Goal: Transaction & Acquisition: Purchase product/service

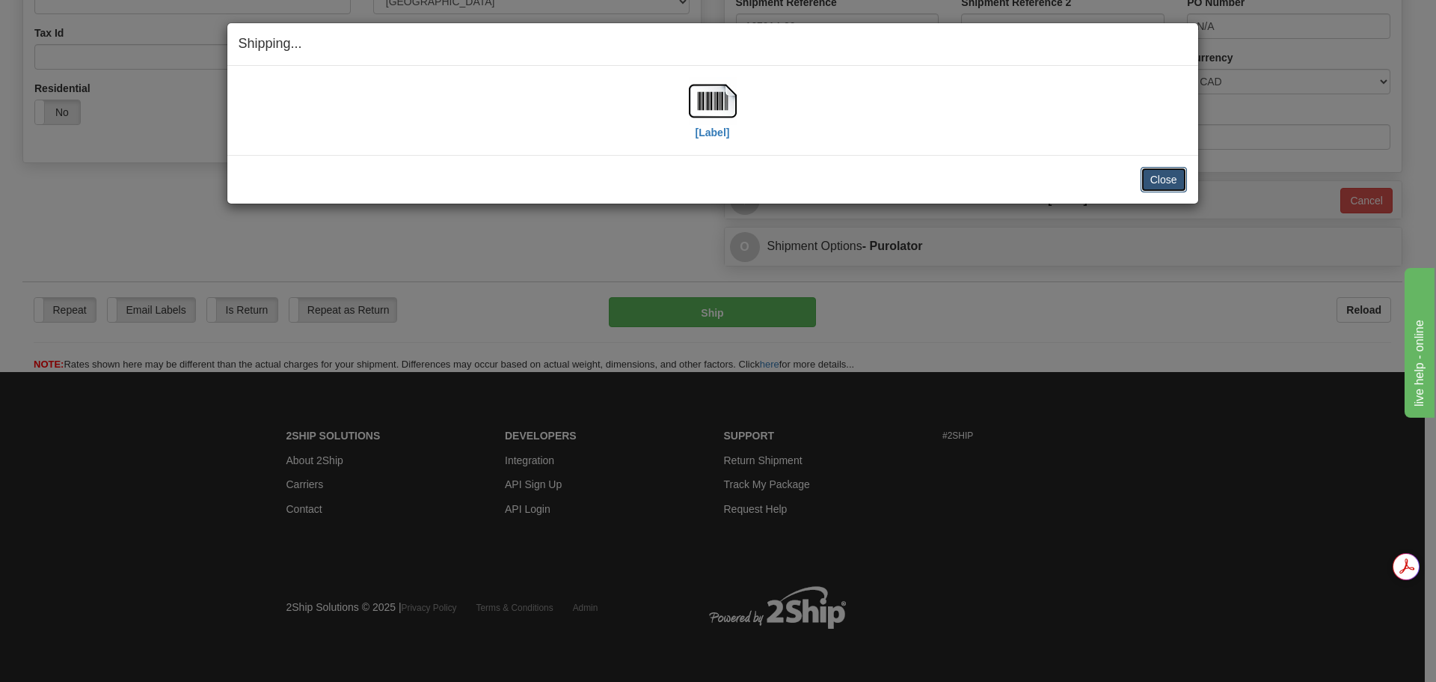
click at [1149, 176] on button "Close" at bounding box center [1164, 179] width 46 height 25
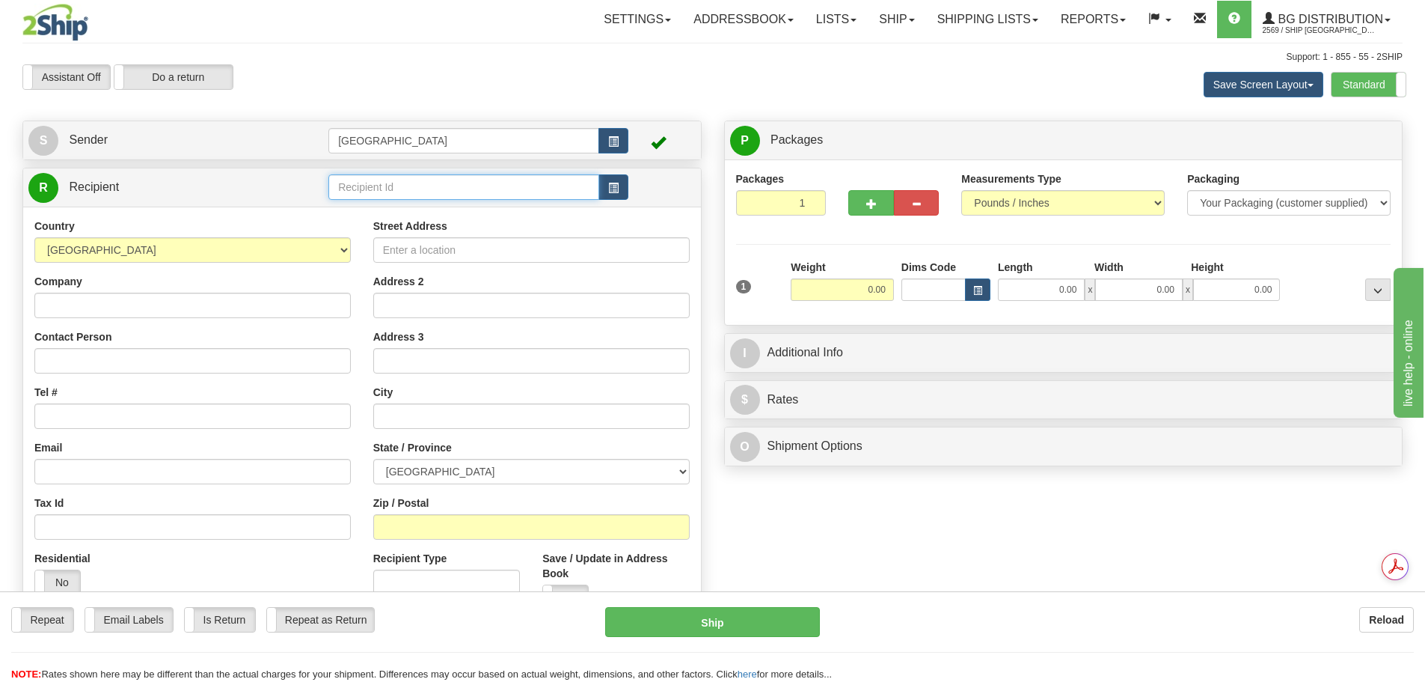
click at [435, 189] on input "text" at bounding box center [463, 186] width 271 height 25
click at [395, 212] on div "80054" at bounding box center [461, 210] width 257 height 16
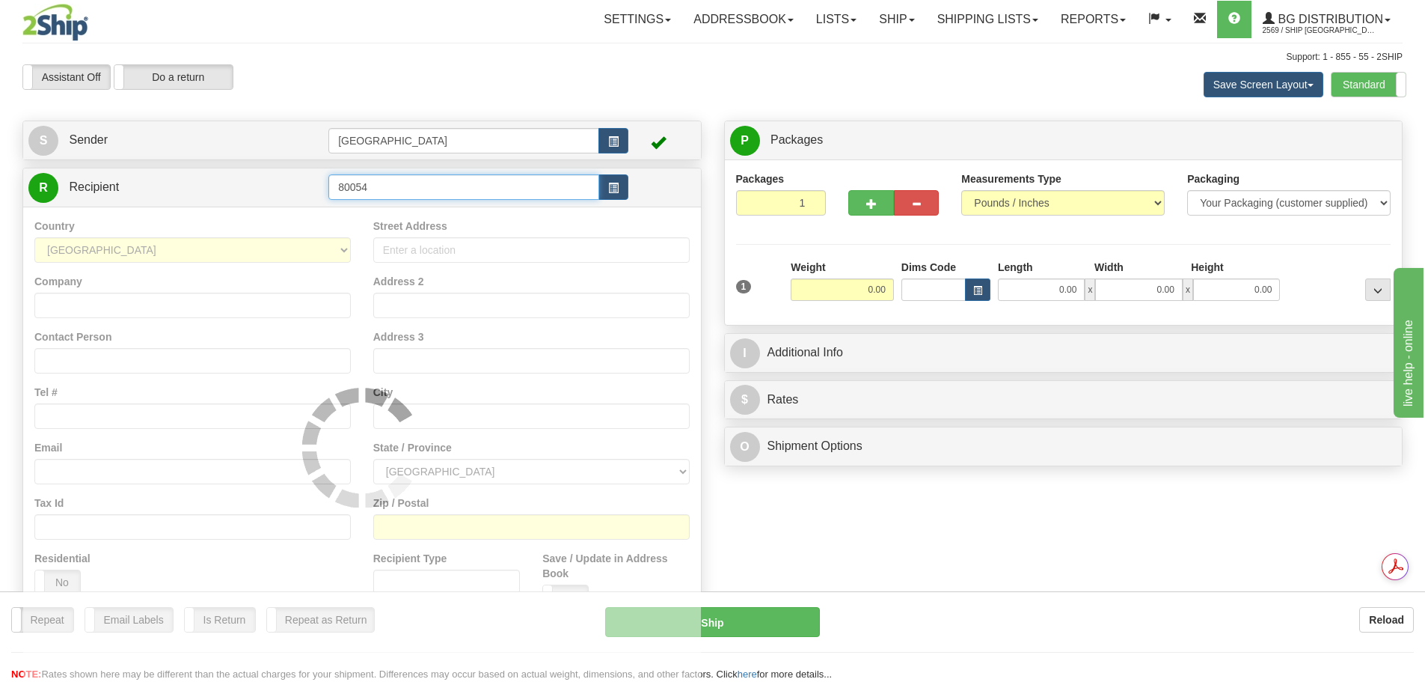
type input "80054"
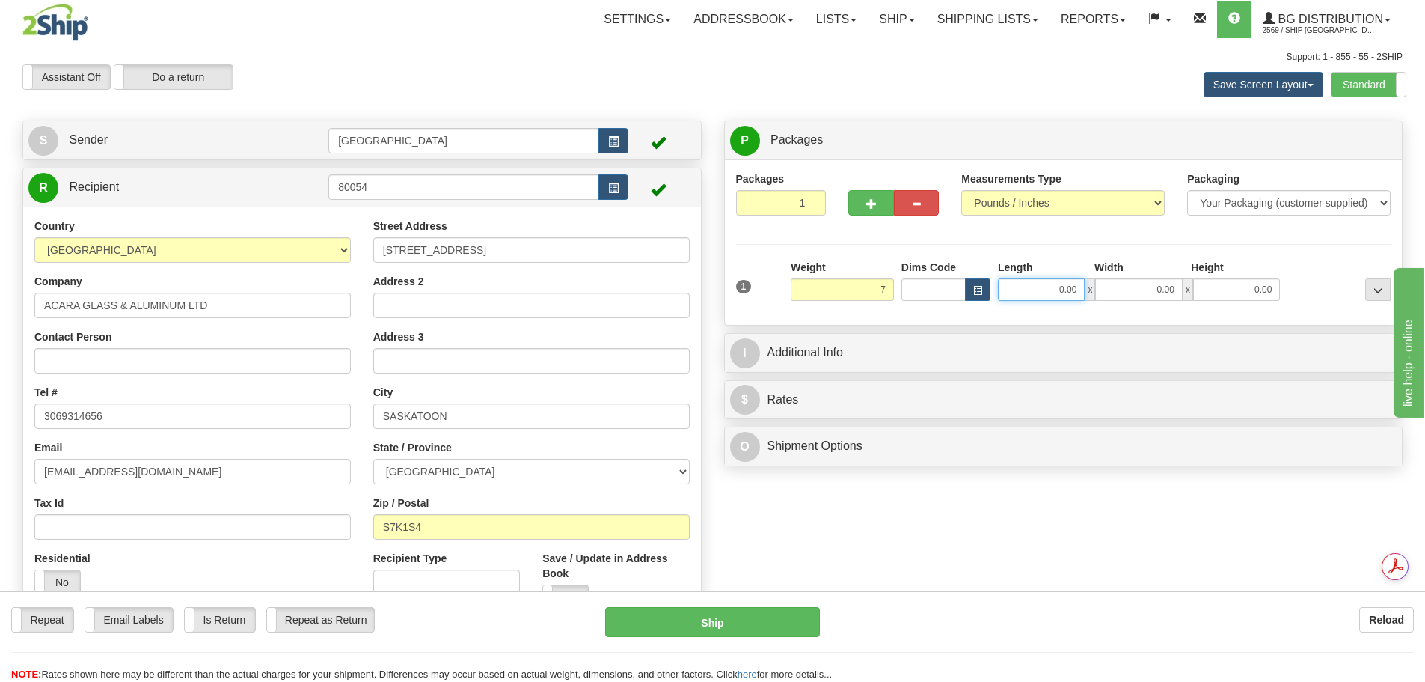
type input "7.00"
drag, startPoint x: 1058, startPoint y: 287, endPoint x: 1133, endPoint y: 290, distance: 74.9
click at [1133, 290] on div "0.00 x 0.00 x 0.00" at bounding box center [1139, 289] width 282 height 22
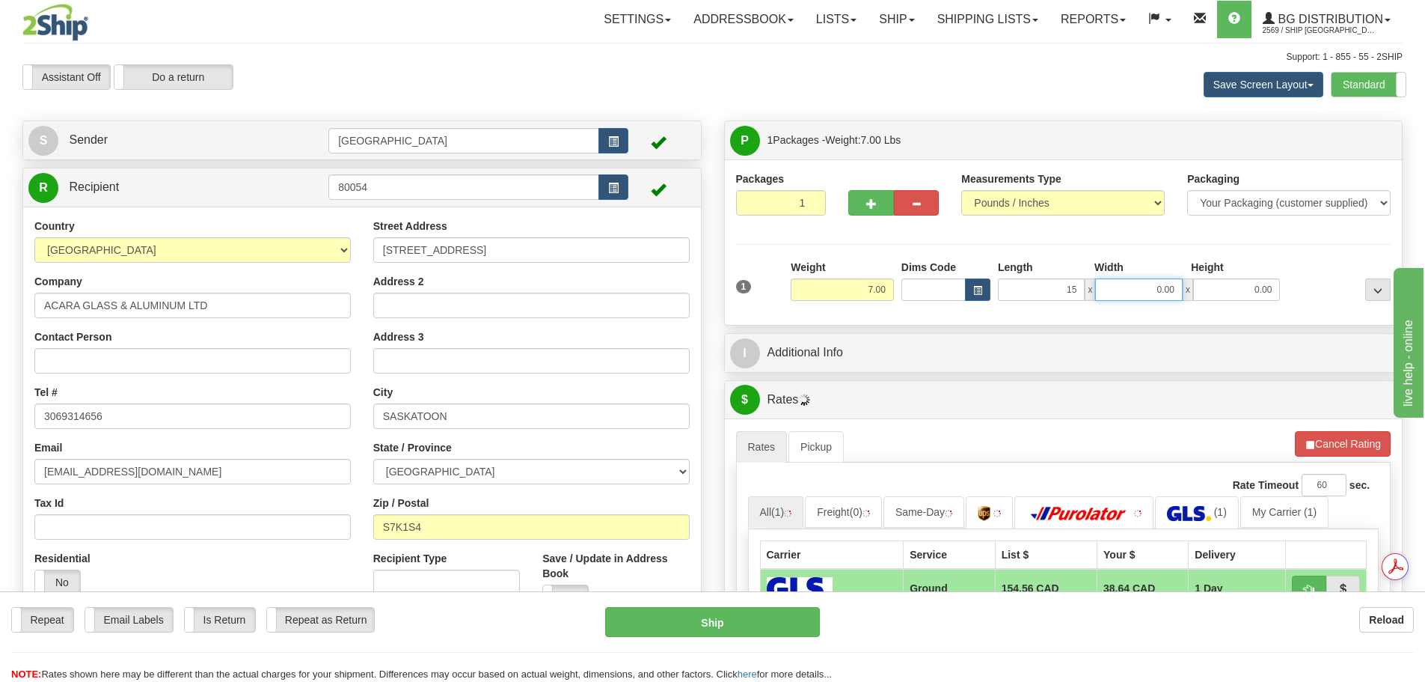
type input "15.00"
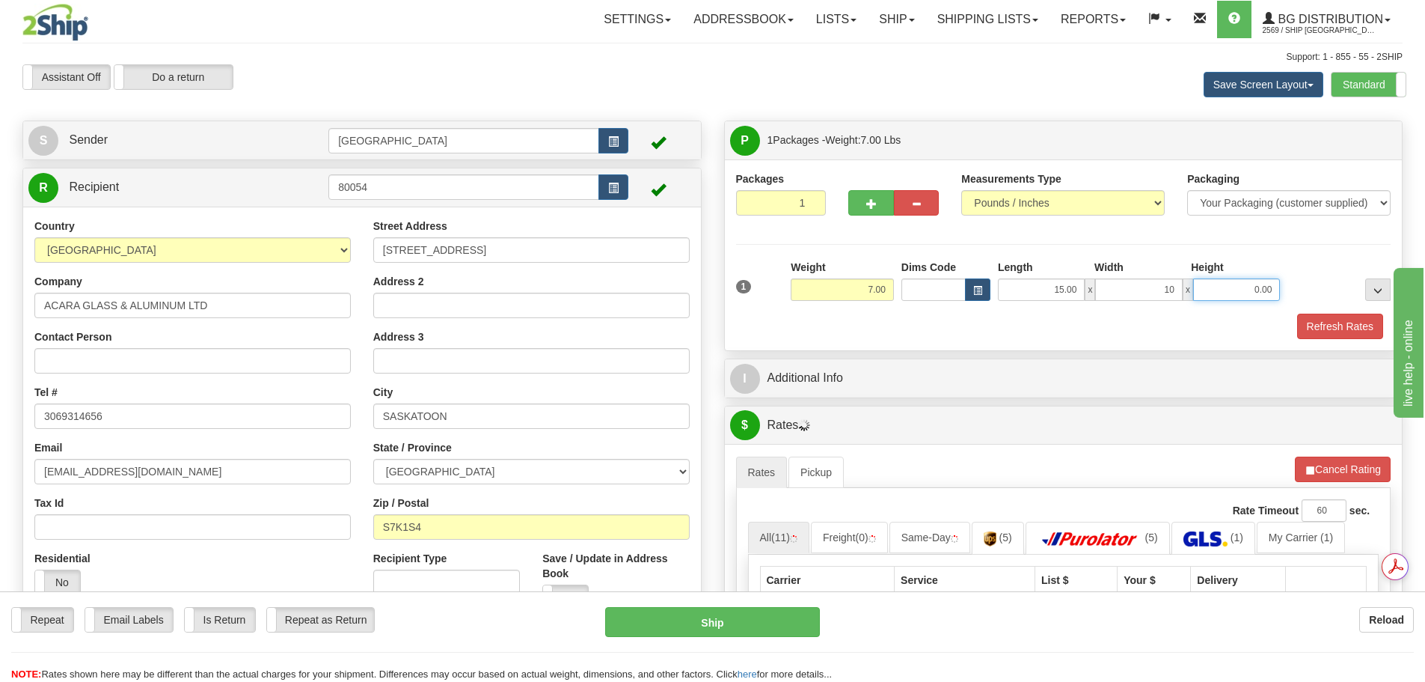
type input "10.00"
type input "9.00"
click at [1050, 361] on div "I Additional Info" at bounding box center [1064, 378] width 678 height 38
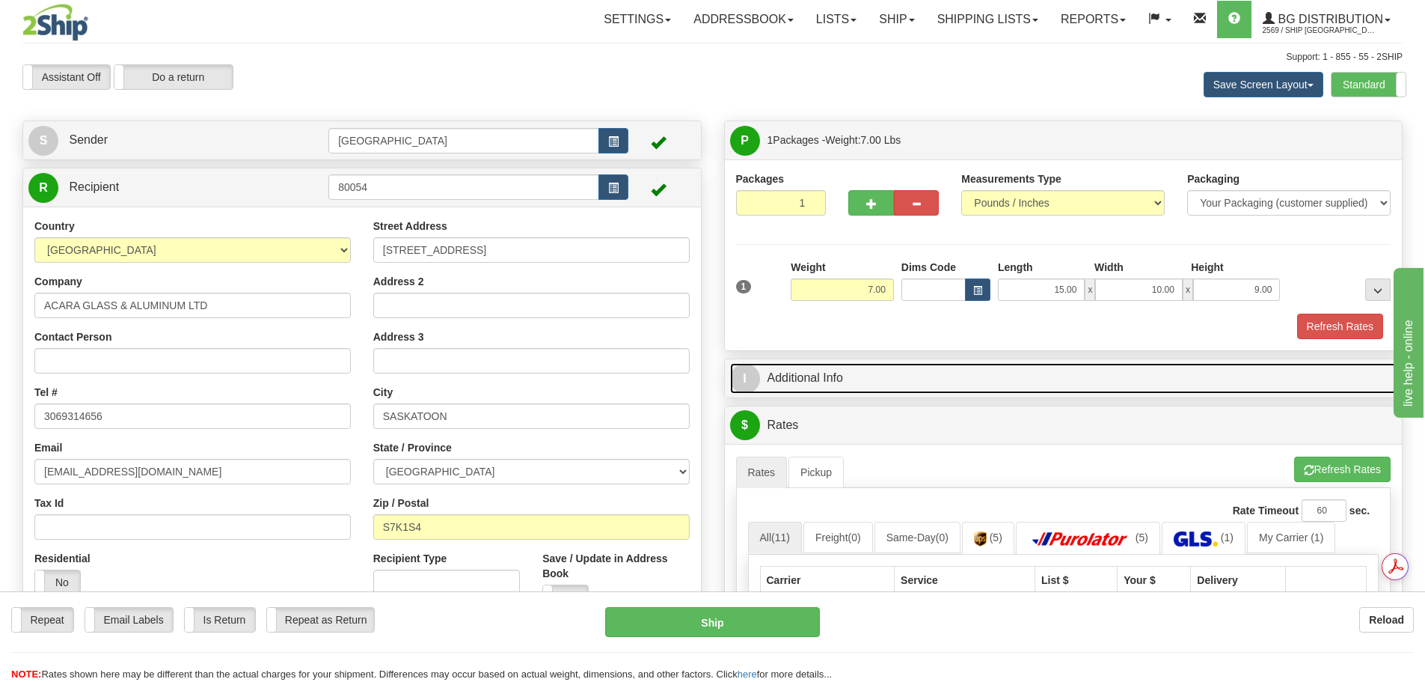
click at [1046, 369] on link "I Additional Info" at bounding box center [1063, 378] width 667 height 31
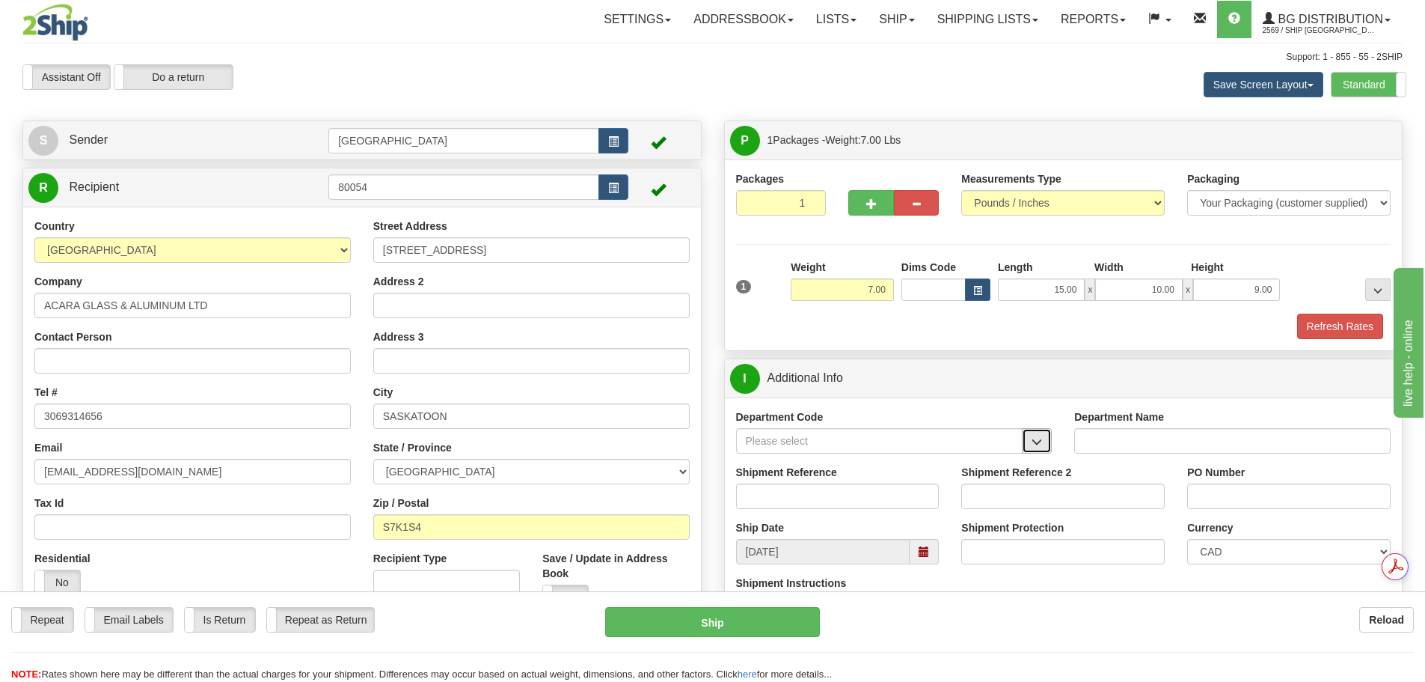
click at [1037, 444] on span "button" at bounding box center [1037, 442] width 10 height 10
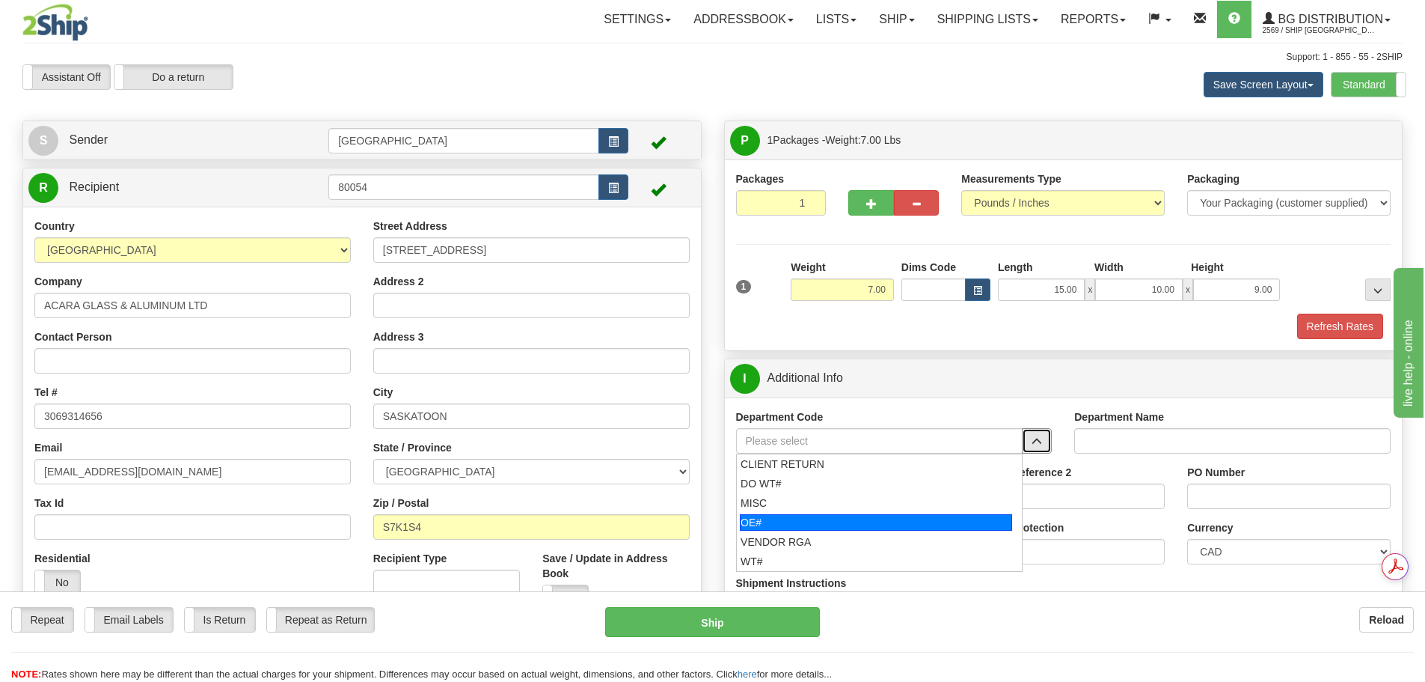
click at [918, 514] on div "OE#" at bounding box center [876, 522] width 272 height 16
type input "OE#"
type input "ORDERS"
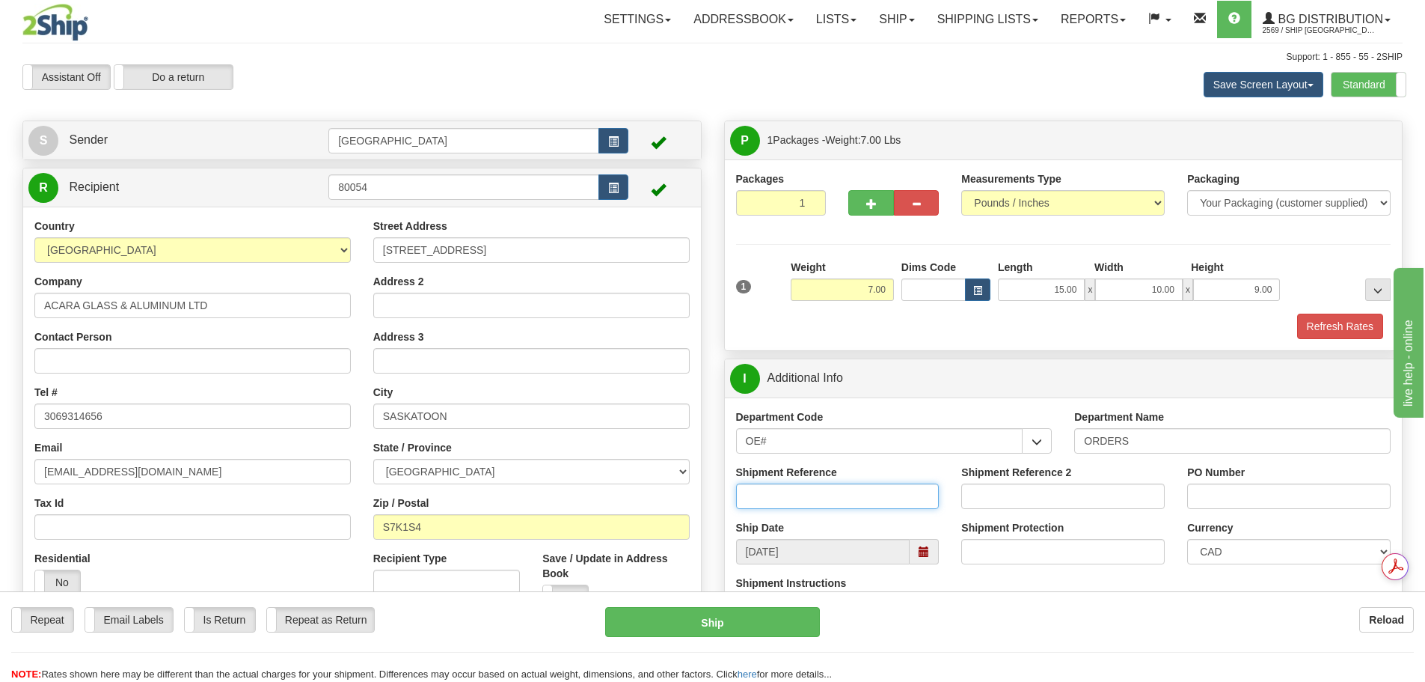
click at [831, 498] on input "Shipment Reference" at bounding box center [837, 495] width 203 height 25
type input "90040965-00; 90040964-00;90040328-00"
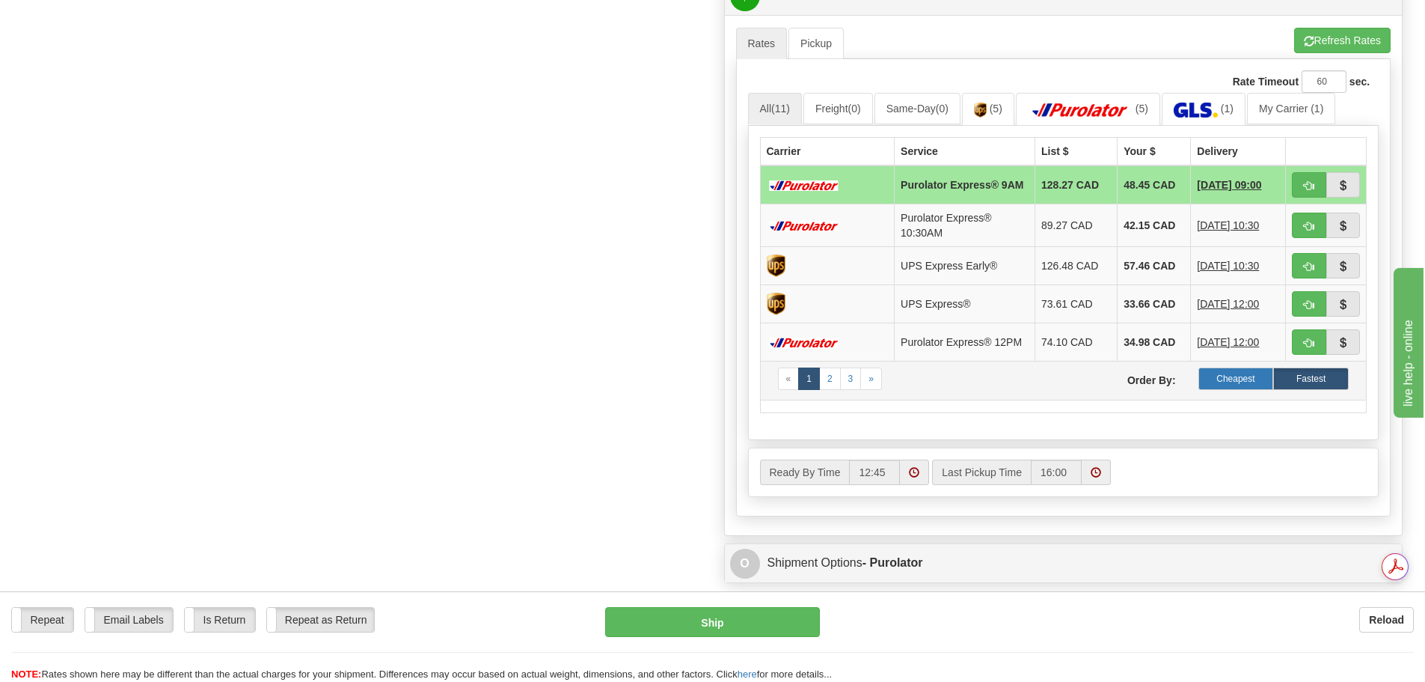
scroll to position [0, 0]
type input "90040859-00"
click at [1258, 390] on label "Cheapest" at bounding box center [1237, 378] width 76 height 22
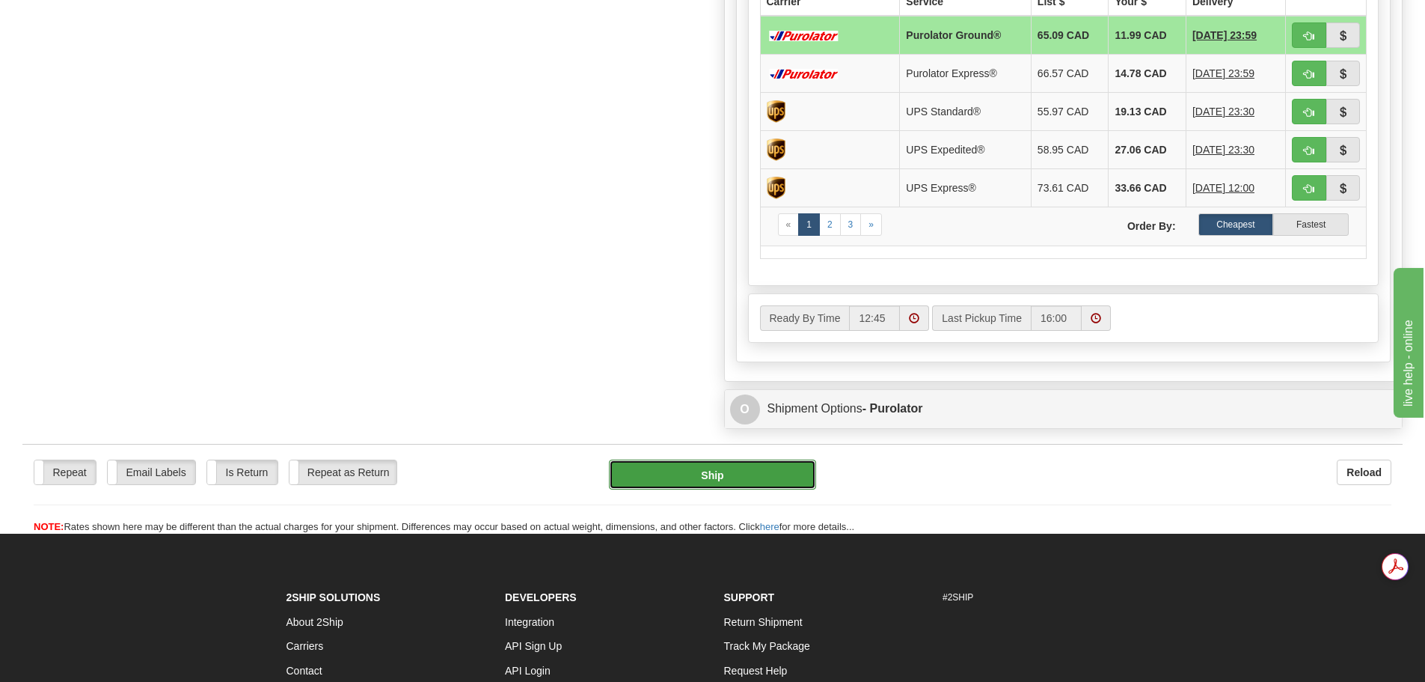
click at [711, 473] on button "Ship" at bounding box center [712, 474] width 207 height 30
type input "260"
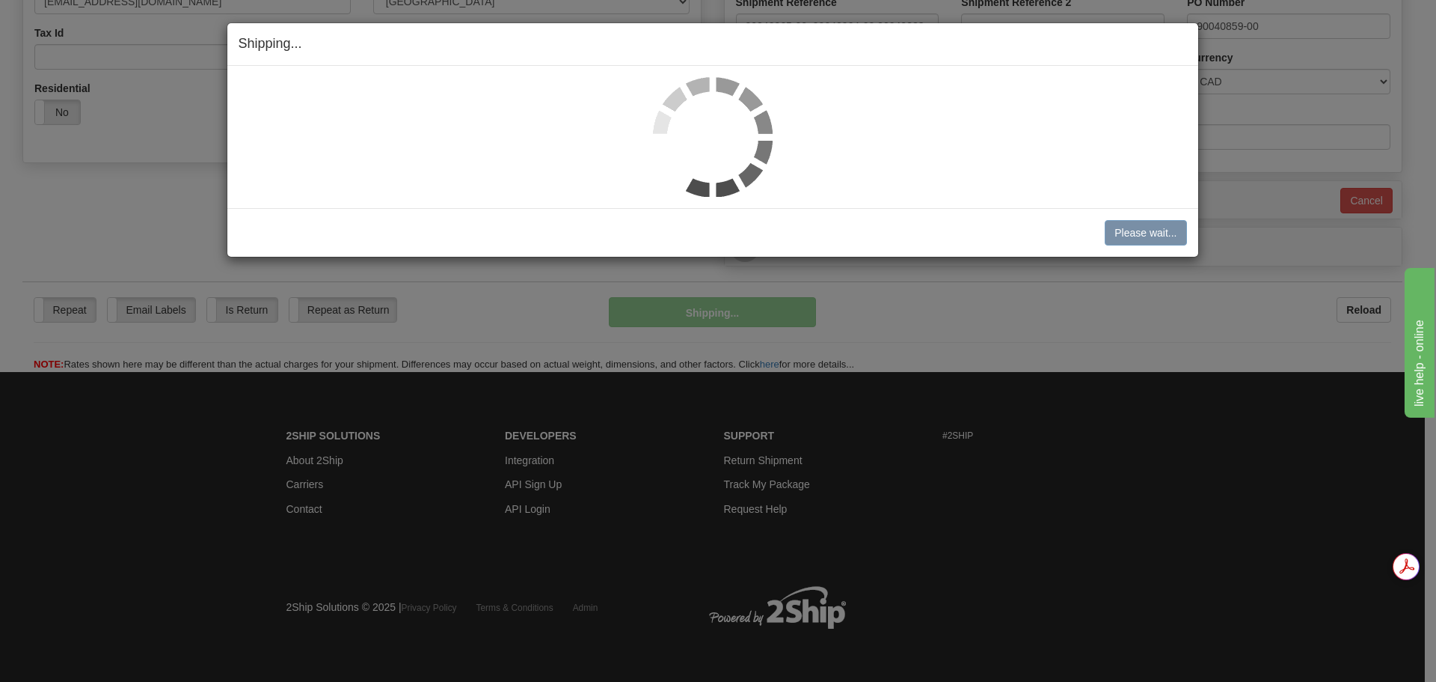
scroll to position [471, 0]
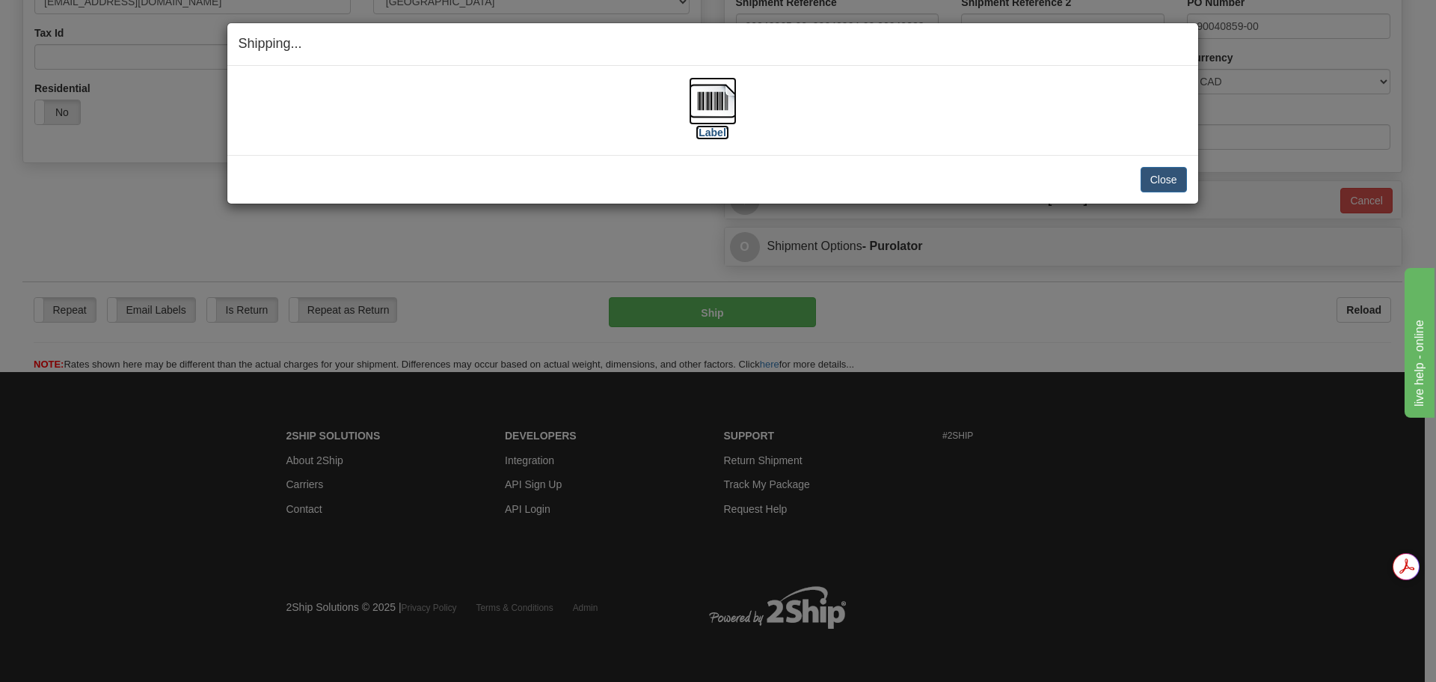
click at [726, 102] on img at bounding box center [713, 101] width 48 height 48
